Goal: Task Accomplishment & Management: Manage account settings

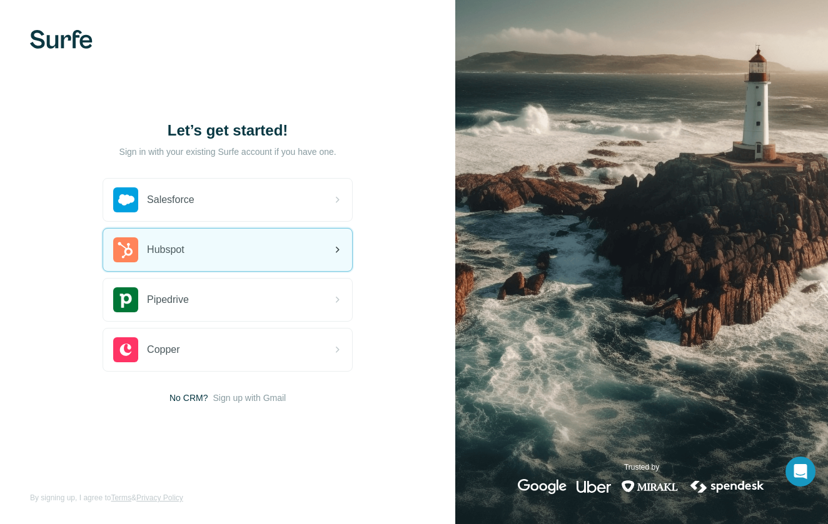
click at [261, 262] on div "Hubspot" at bounding box center [227, 250] width 249 height 43
click at [237, 237] on div "Hubspot" at bounding box center [227, 250] width 249 height 43
click at [239, 255] on div "Hubspot" at bounding box center [227, 250] width 249 height 43
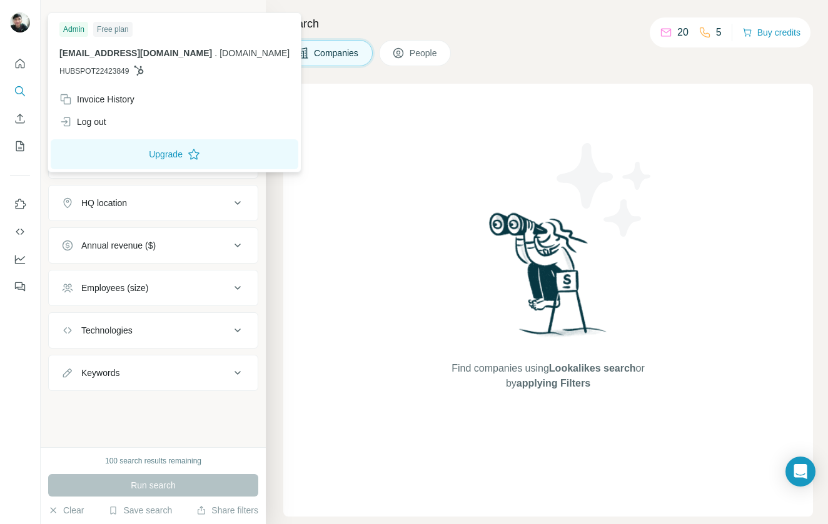
click at [16, 24] on img at bounding box center [20, 23] width 20 height 20
click at [18, 356] on div at bounding box center [20, 262] width 41 height 524
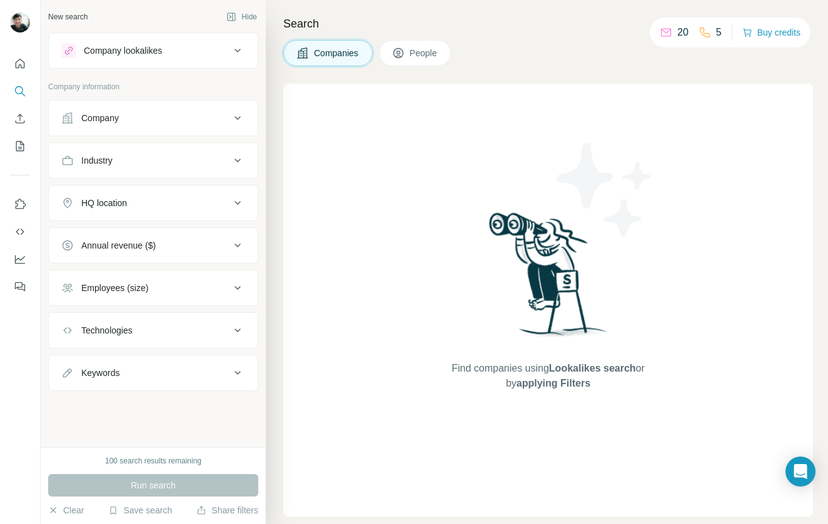
click at [219, 286] on div "Employees (size)" at bounding box center [145, 288] width 169 height 13
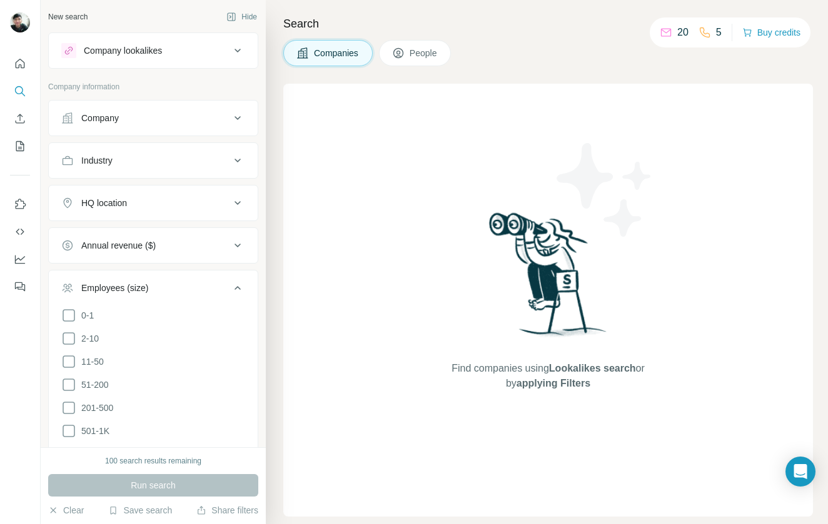
click at [219, 286] on div "Employees (size)" at bounding box center [145, 288] width 169 height 13
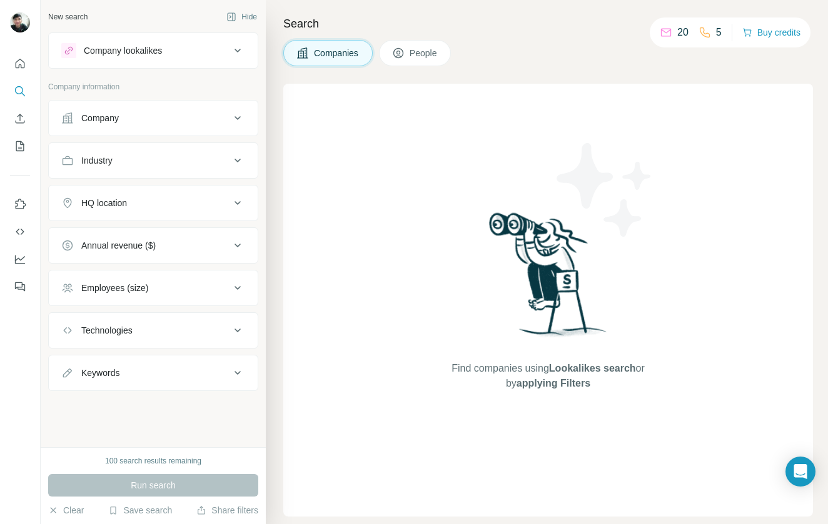
click at [162, 53] on div "Company lookalikes" at bounding box center [123, 50] width 78 height 13
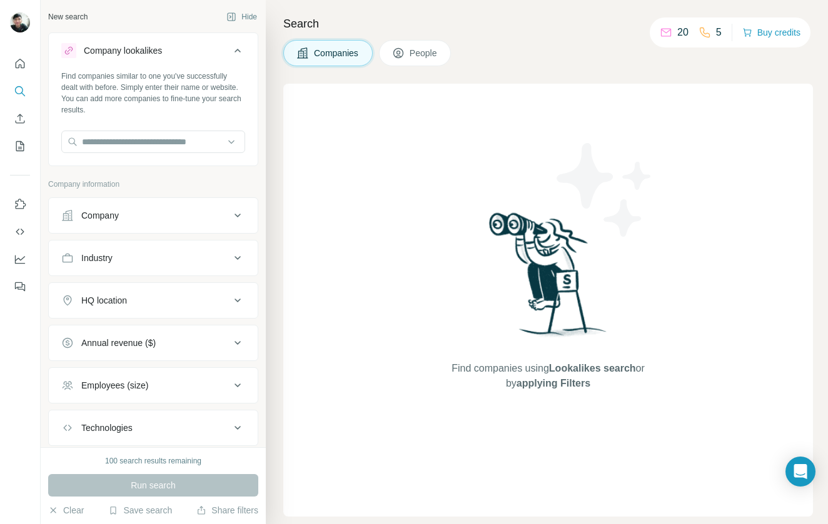
click at [162, 53] on div "Company lookalikes" at bounding box center [123, 50] width 78 height 13
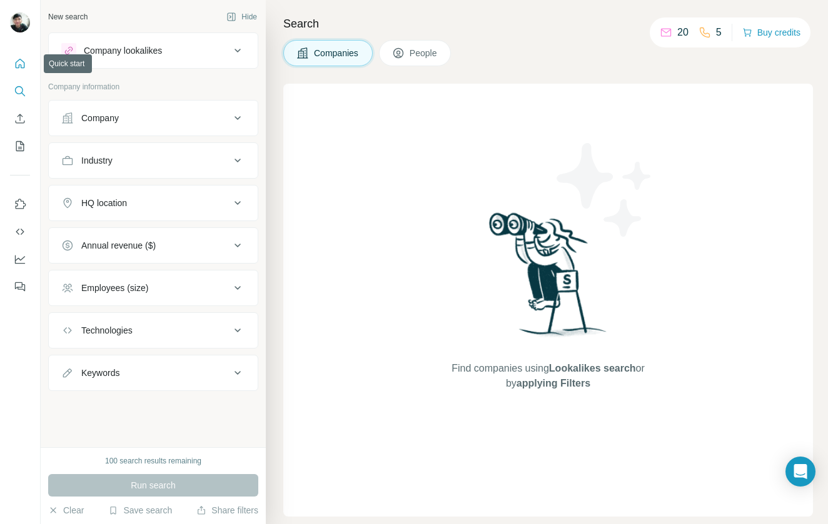
click at [14, 58] on icon "Quick start" at bounding box center [20, 64] width 13 height 13
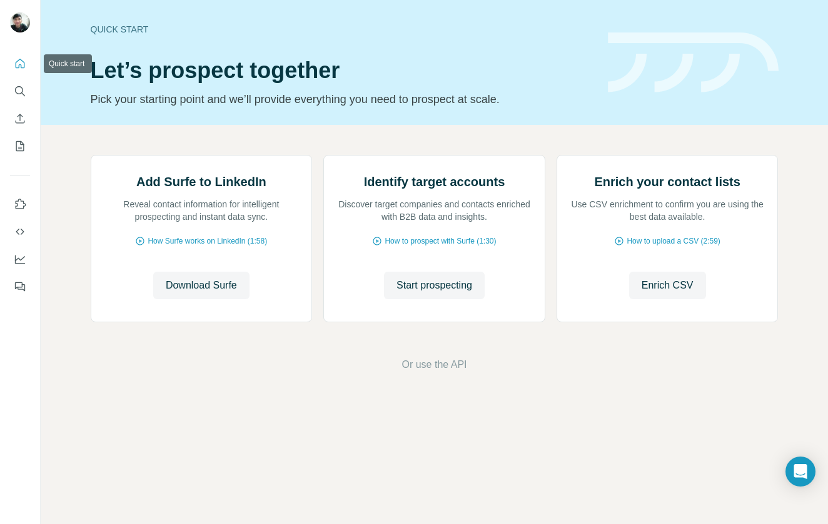
click at [19, 62] on icon "Quick start" at bounding box center [20, 64] width 13 height 13
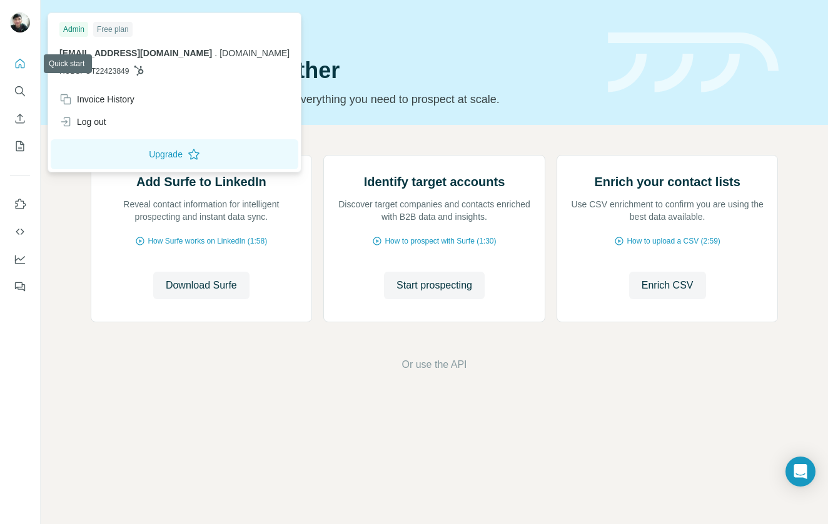
click at [17, 21] on img at bounding box center [20, 23] width 20 height 20
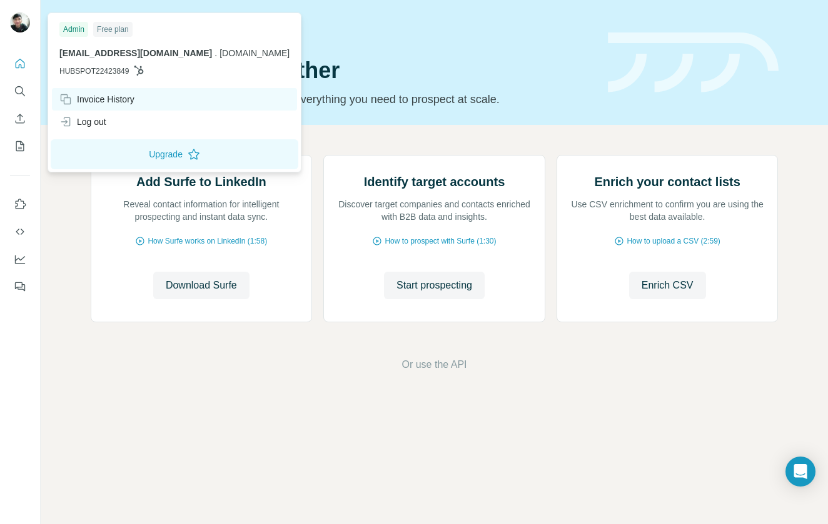
click at [118, 98] on div "Invoice History" at bounding box center [96, 99] width 75 height 13
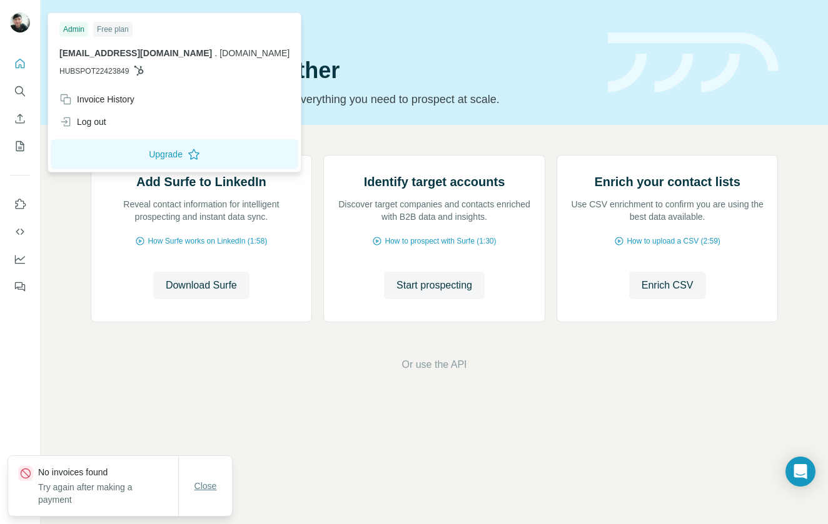
click at [214, 486] on span "Close" at bounding box center [205, 486] width 23 height 13
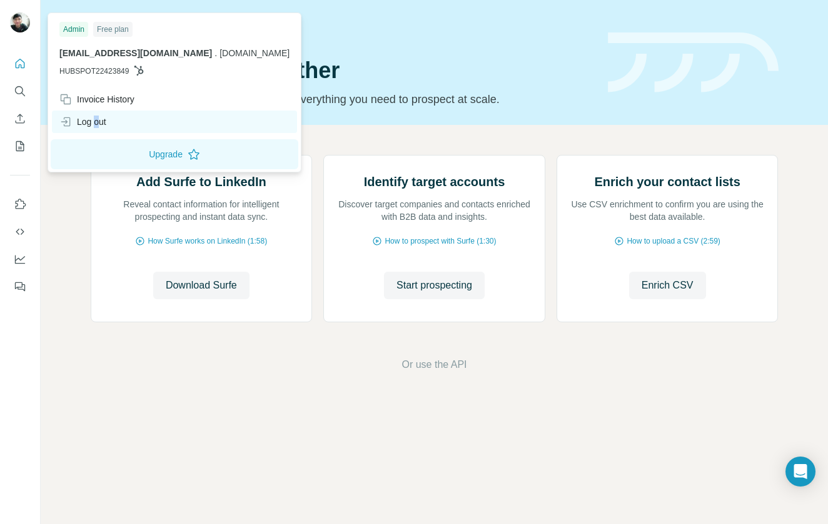
click at [98, 126] on div "Log out" at bounding box center [82, 122] width 47 height 13
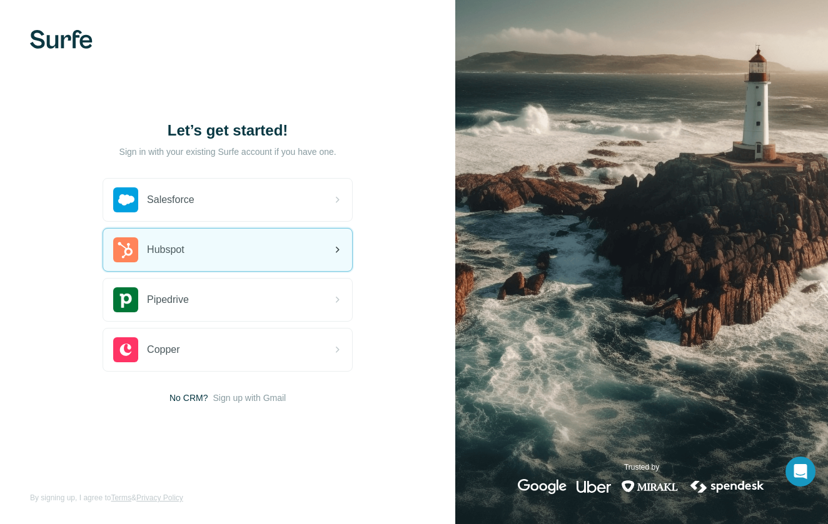
click at [168, 244] on span "Hubspot" at bounding box center [166, 250] width 38 height 15
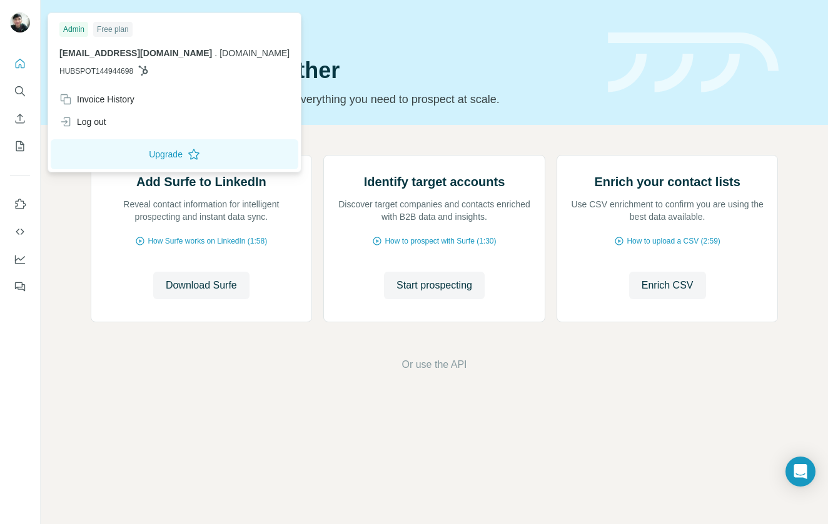
click at [23, 19] on img at bounding box center [20, 23] width 20 height 20
click at [105, 99] on div "Invoice History" at bounding box center [96, 99] width 75 height 13
click at [95, 131] on div "Log out" at bounding box center [174, 122] width 245 height 23
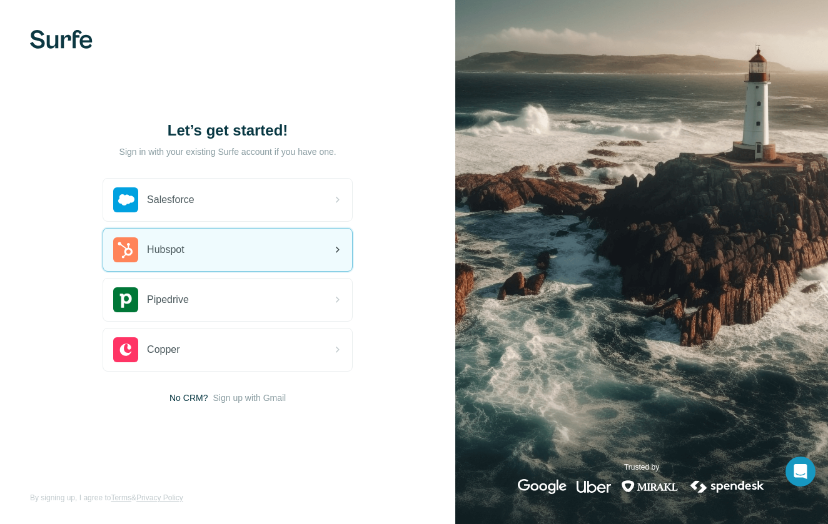
click at [234, 259] on div "Hubspot" at bounding box center [227, 250] width 249 height 43
